Goal: Communication & Community: Answer question/provide support

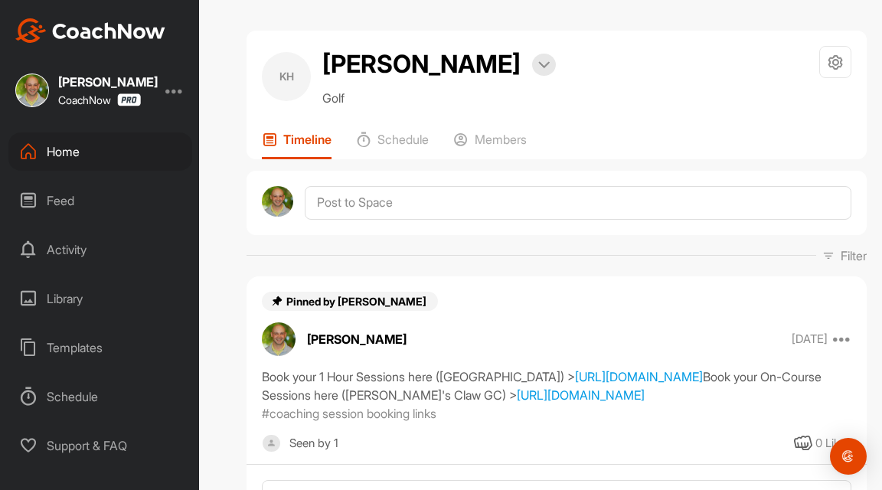
click at [83, 159] on div "Home" at bounding box center [100, 152] width 184 height 38
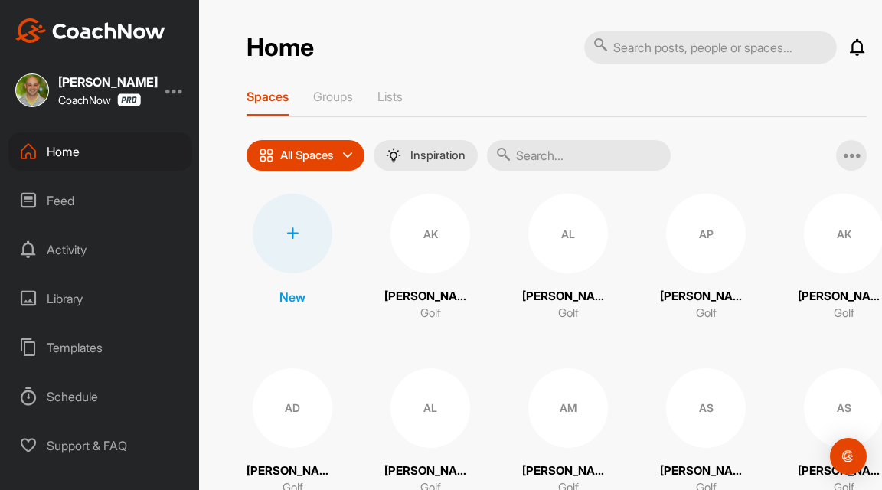
click at [861, 50] on icon at bounding box center [858, 47] width 18 height 18
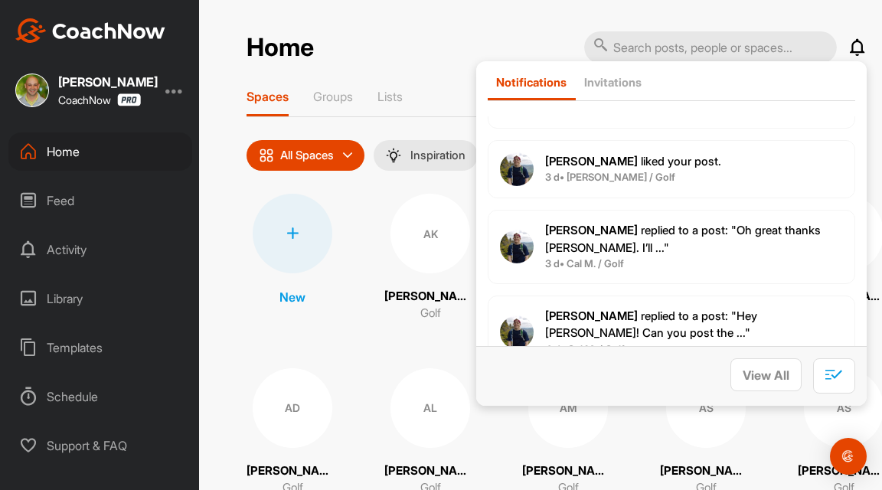
scroll to position [554, 0]
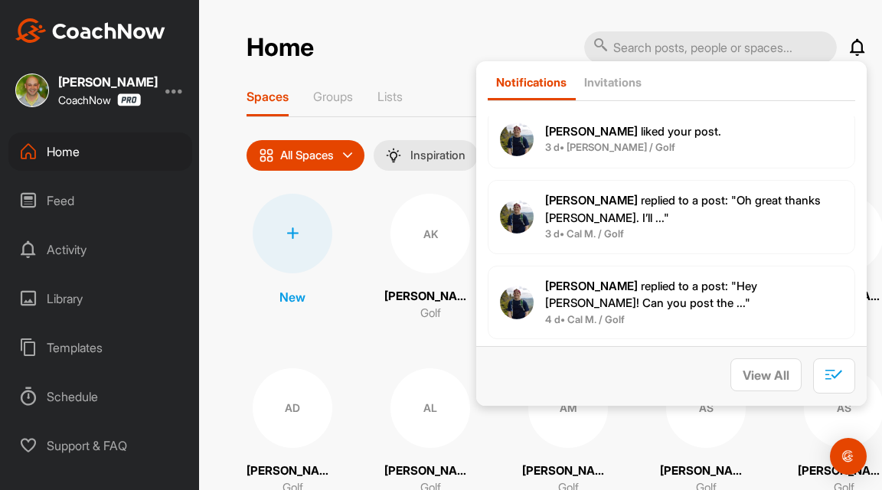
click at [436, 93] on div "Spaces Groups Lists" at bounding box center [557, 103] width 621 height 28
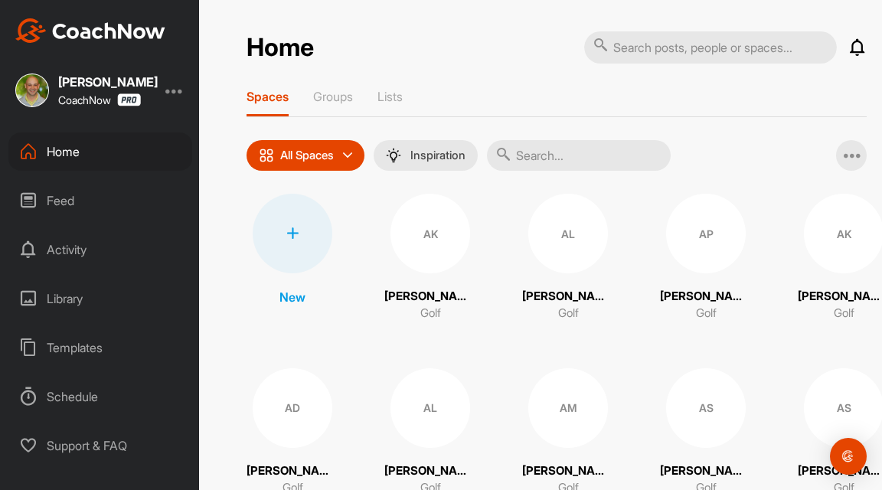
click at [551, 167] on input "text" at bounding box center [579, 155] width 184 height 31
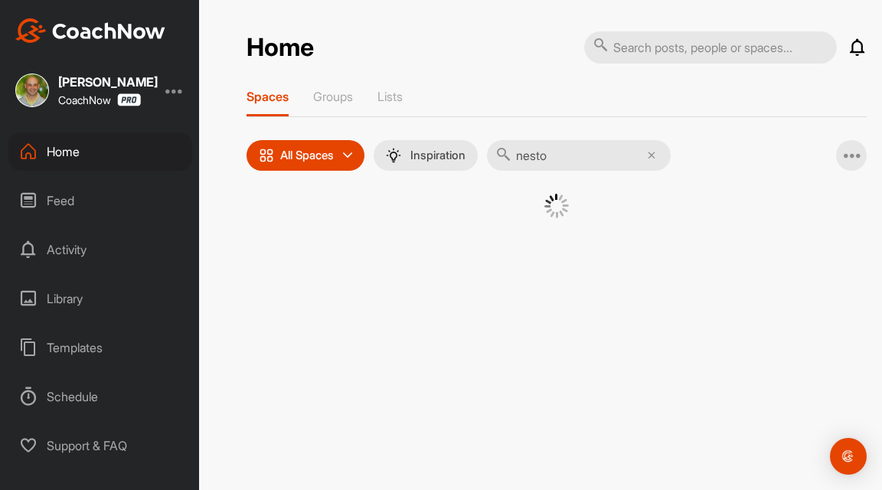
type input "[PERSON_NAME]"
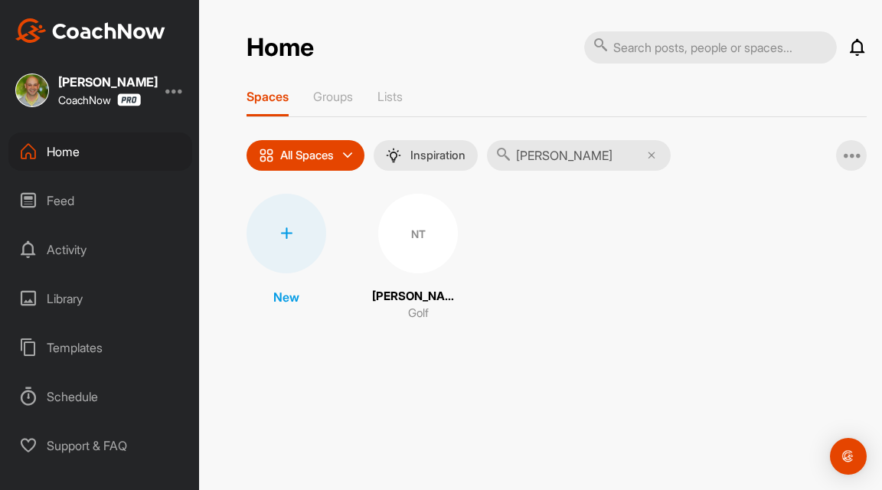
click at [421, 211] on div "NT" at bounding box center [418, 234] width 80 height 80
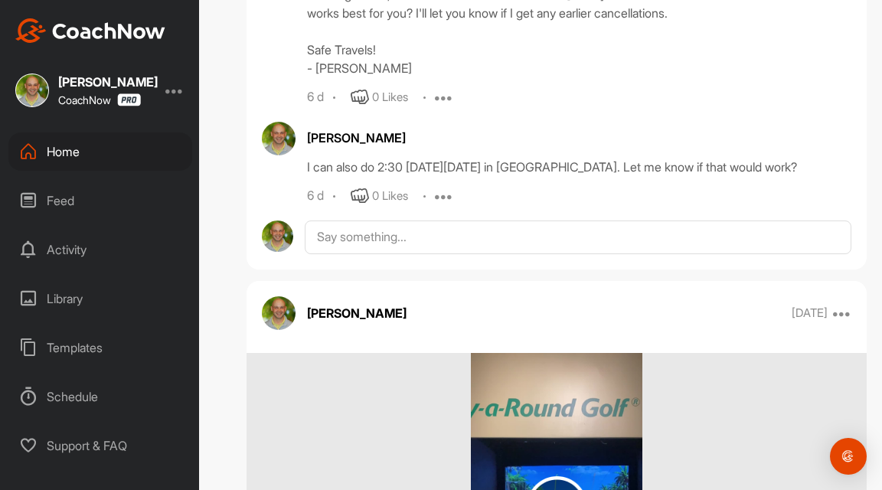
scroll to position [756, 0]
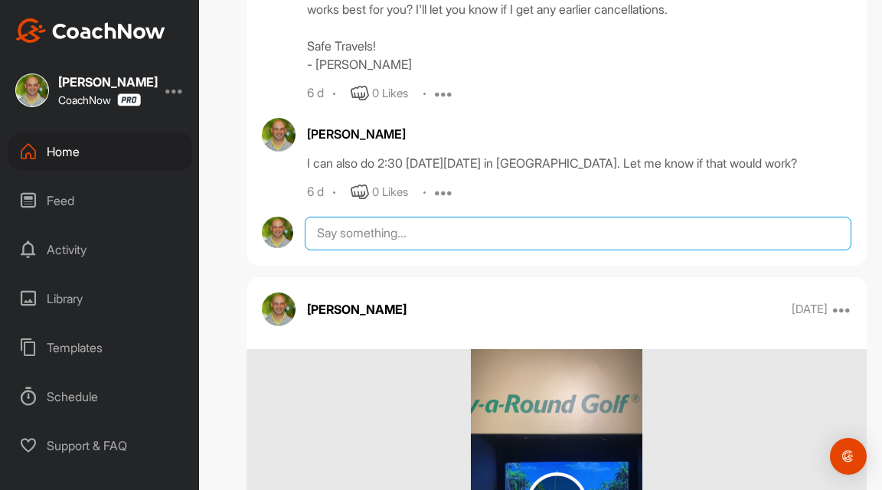
click at [460, 250] on textarea at bounding box center [578, 234] width 547 height 34
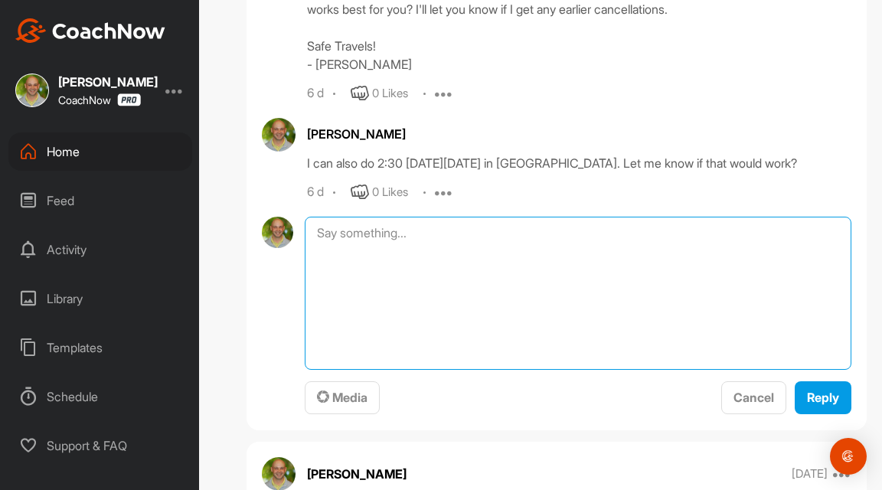
type textarea "h"
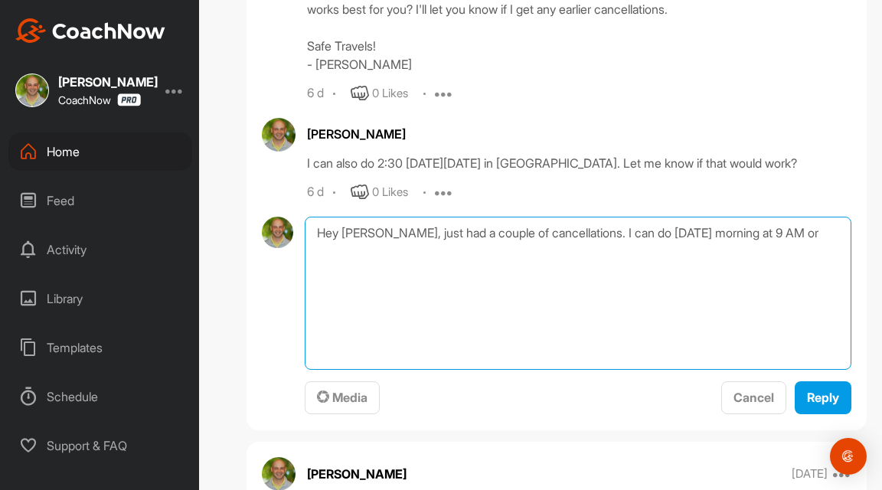
click at [689, 247] on textarea "Hey [PERSON_NAME], just had a couple of cancellations. I can do [DATE] morning …" at bounding box center [578, 293] width 547 height 153
click at [742, 256] on textarea "Hey [PERSON_NAME], just had a couple of cancellations. I can do [DATE] morning …" at bounding box center [578, 293] width 547 height 153
drag, startPoint x: 635, startPoint y: 270, endPoint x: 512, endPoint y: 265, distance: 122.7
click at [512, 265] on textarea "Hey [PERSON_NAME], just had a couple of cancellations. I can do [DATE] morning …" at bounding box center [578, 293] width 547 height 153
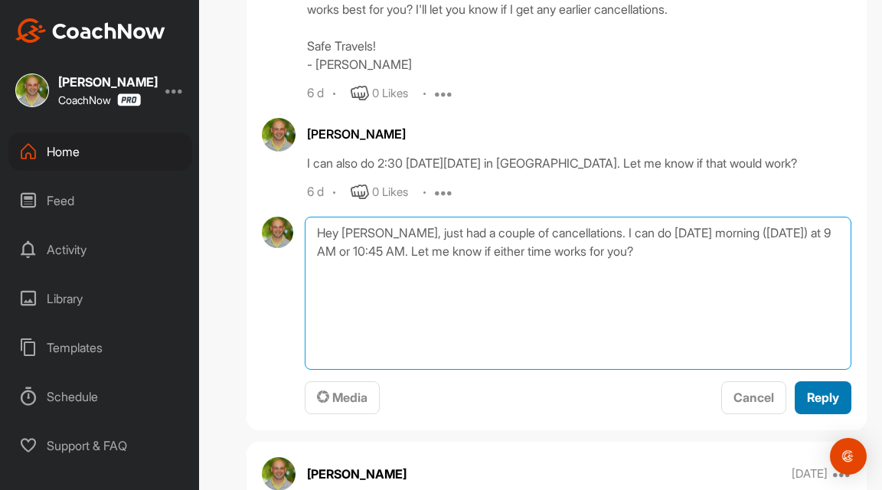
type textarea "Hey [PERSON_NAME], just had a couple of cancellations. I can do [DATE] morning …"
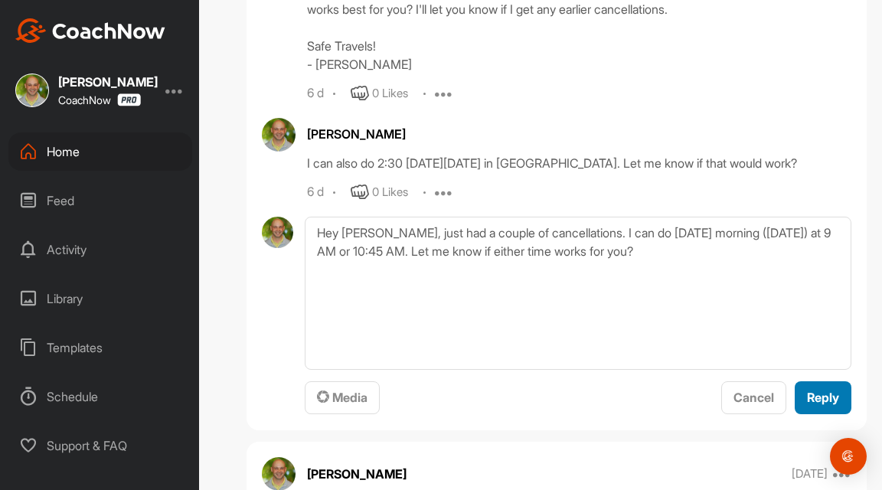
click at [808, 405] on span "Reply" at bounding box center [823, 397] width 32 height 15
